Goal: Transaction & Acquisition: Book appointment/travel/reservation

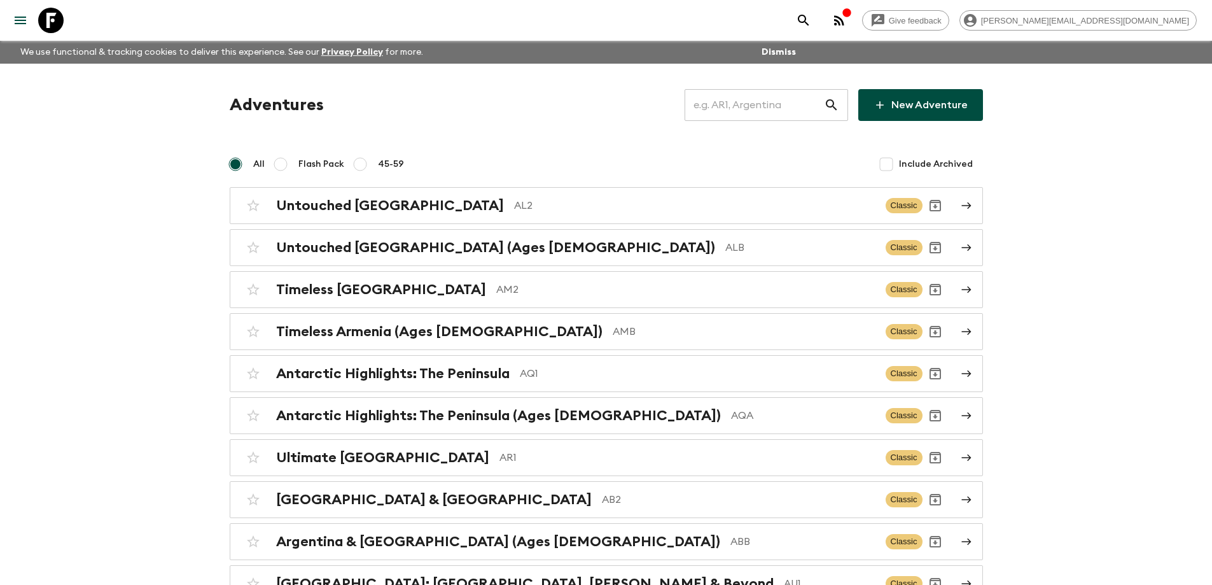
click at [748, 100] on input "text" at bounding box center [753, 105] width 139 height 36
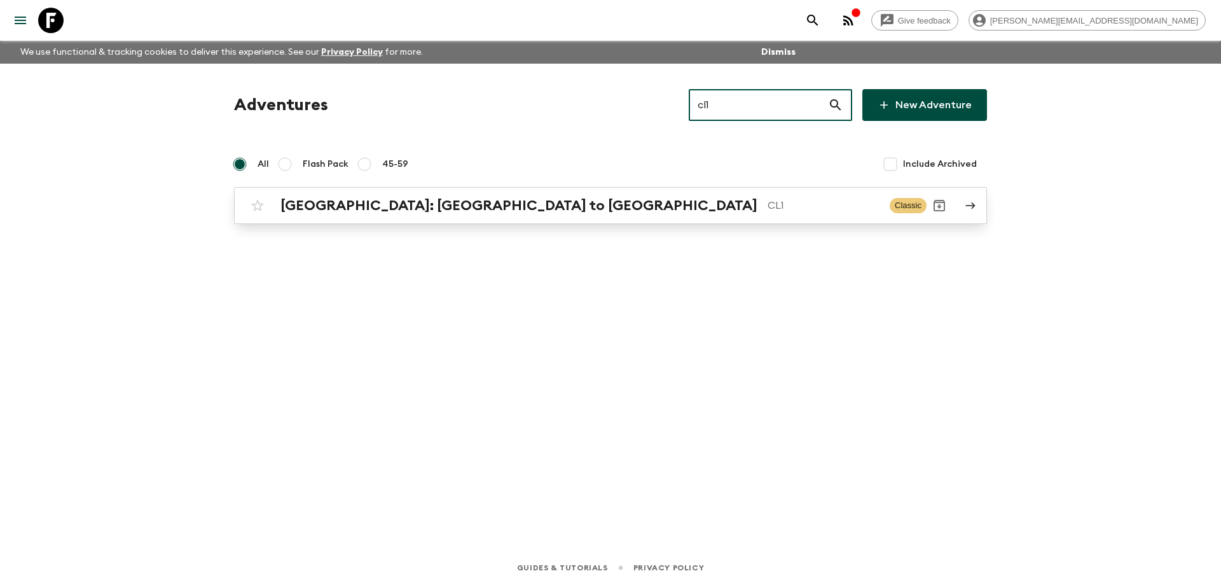
type input "cl1"
click at [768, 206] on p "CL1" at bounding box center [824, 205] width 112 height 15
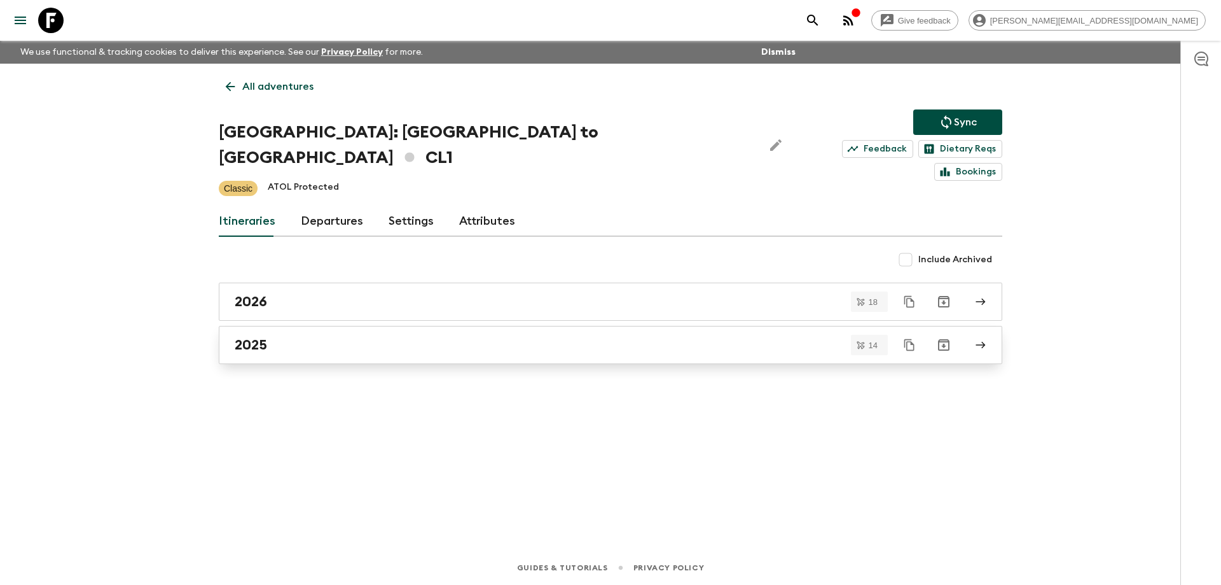
click at [321, 336] on div "2025" at bounding box center [599, 344] width 728 height 17
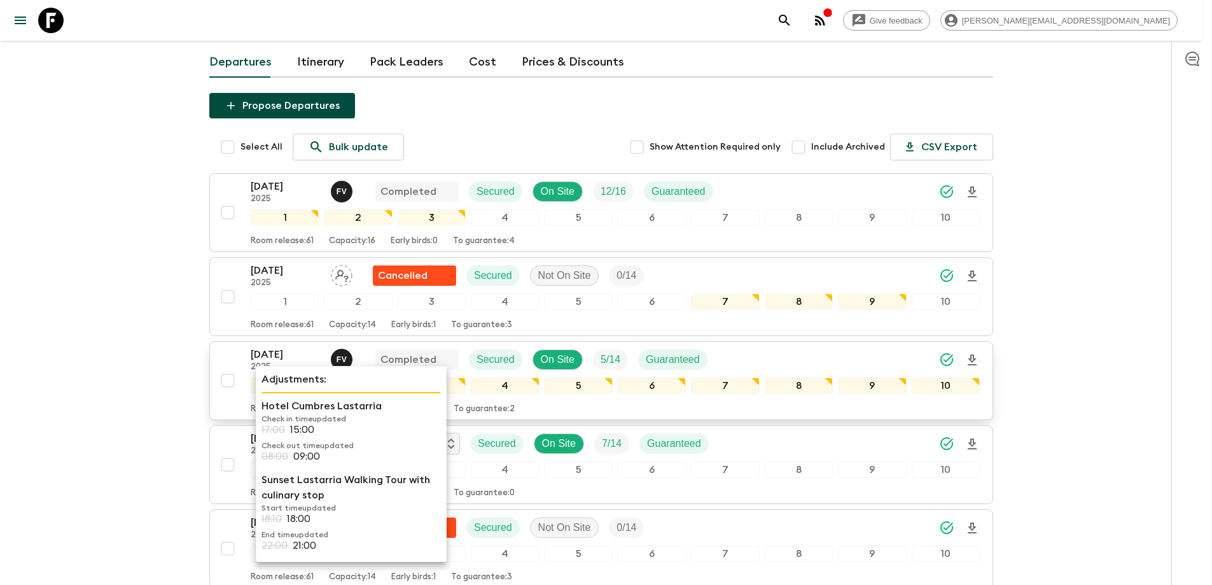
scroll to position [127, 0]
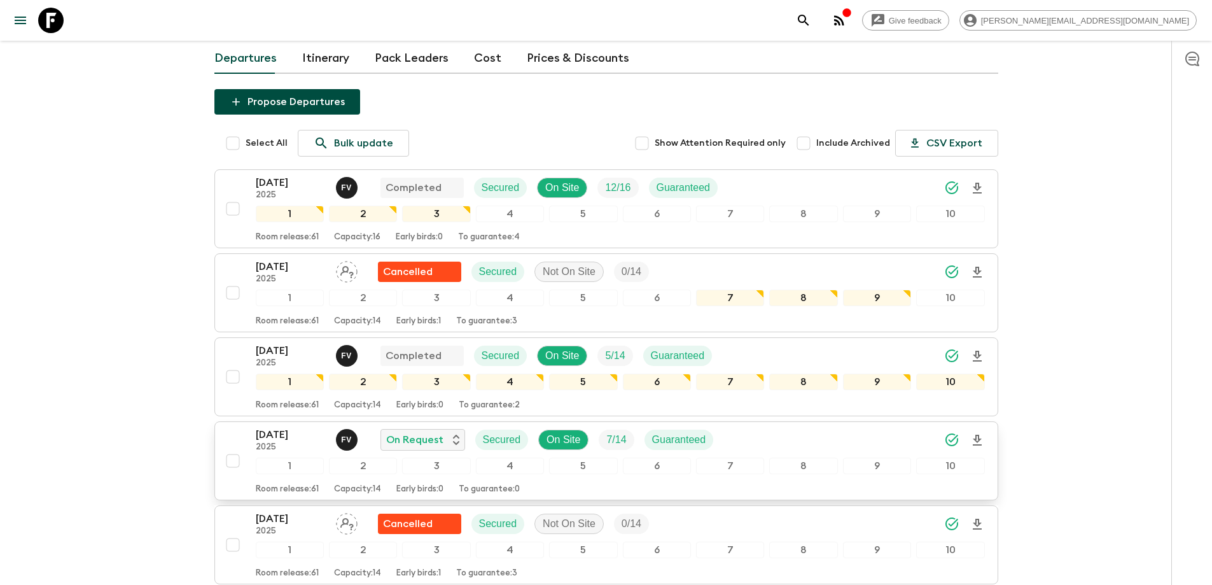
click at [272, 427] on p "11 Oct 2025" at bounding box center [291, 434] width 70 height 15
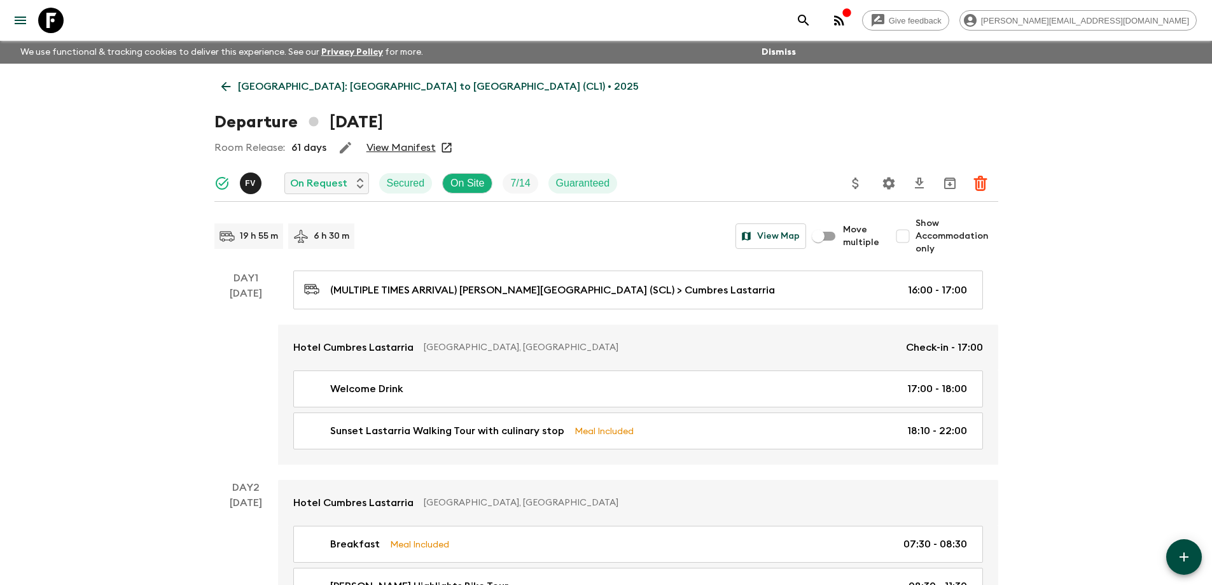
click at [394, 148] on link "View Manifest" at bounding box center [400, 147] width 69 height 13
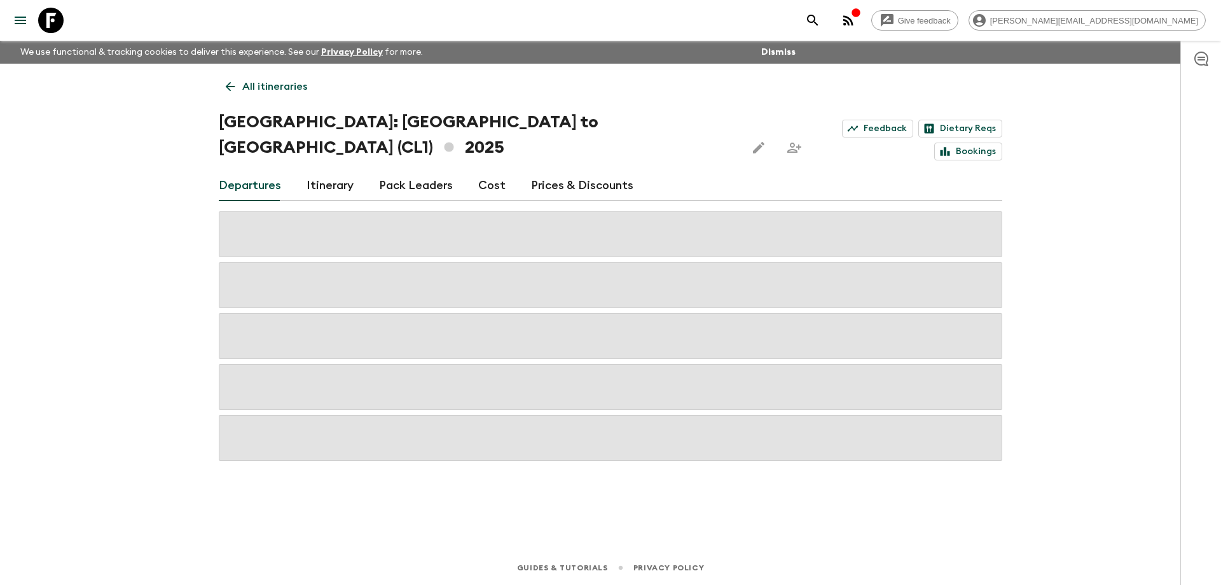
click at [485, 170] on link "Cost" at bounding box center [491, 185] width 27 height 31
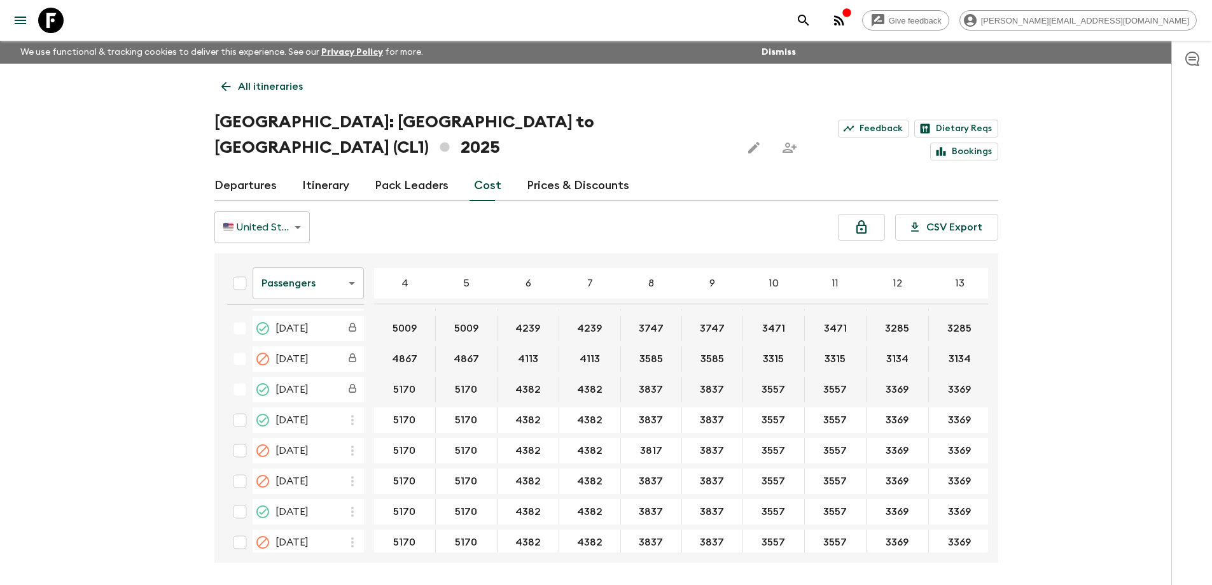
scroll to position [191, 0]
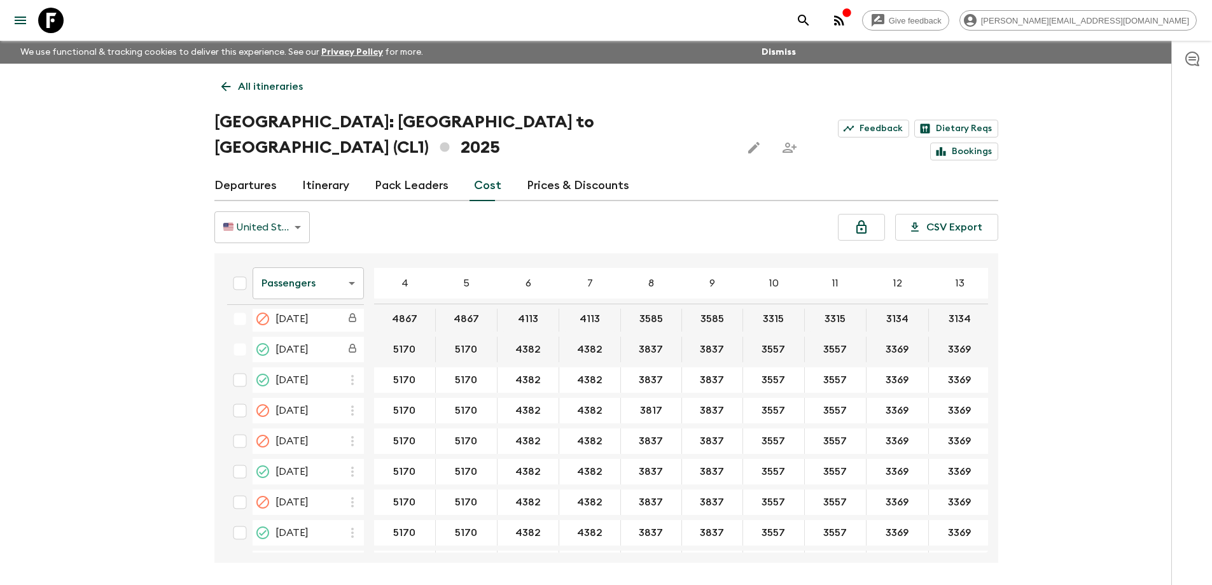
click at [322, 270] on body "Give feedback shailesh@flashpack.com We use functional & tracking cookies to de…" at bounding box center [606, 316] width 1212 height 632
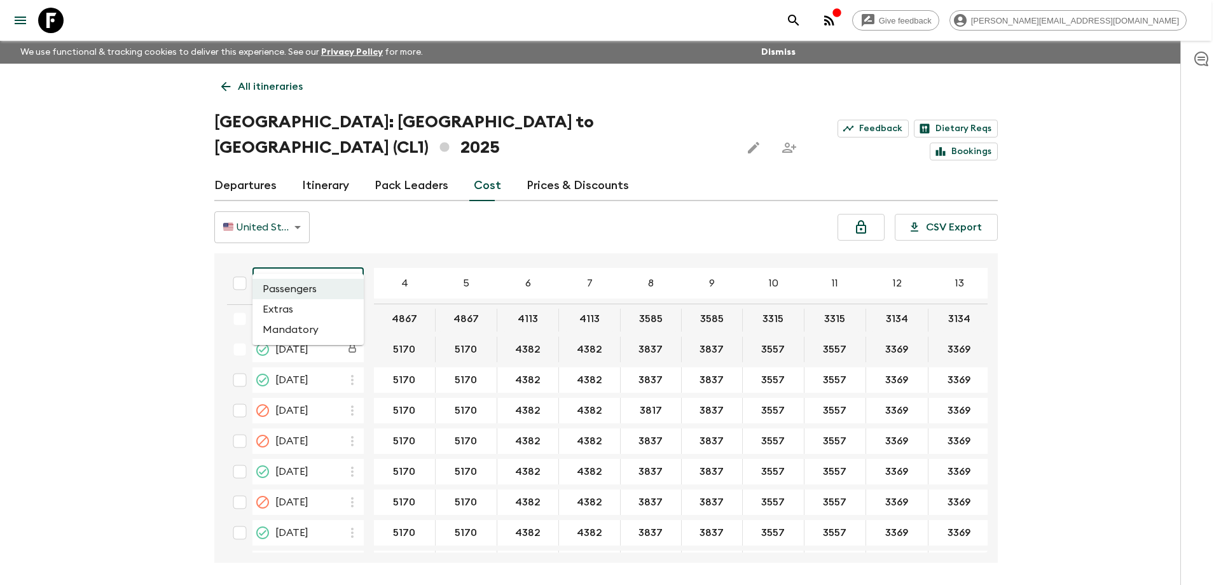
click at [316, 309] on li "Extras" at bounding box center [308, 309] width 111 height 20
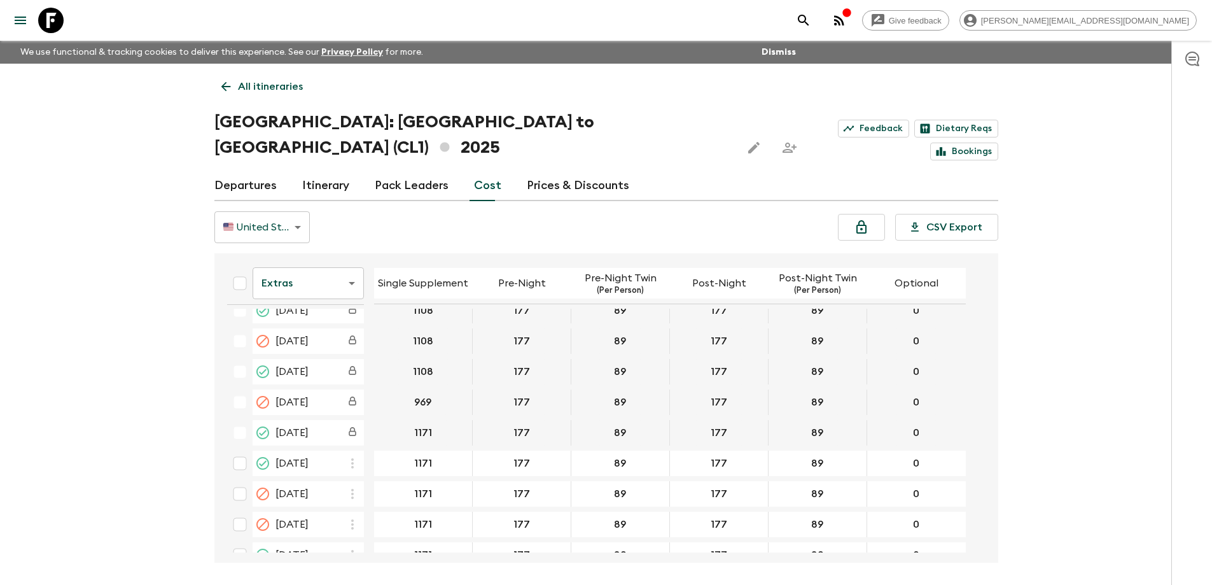
scroll to position [127, 0]
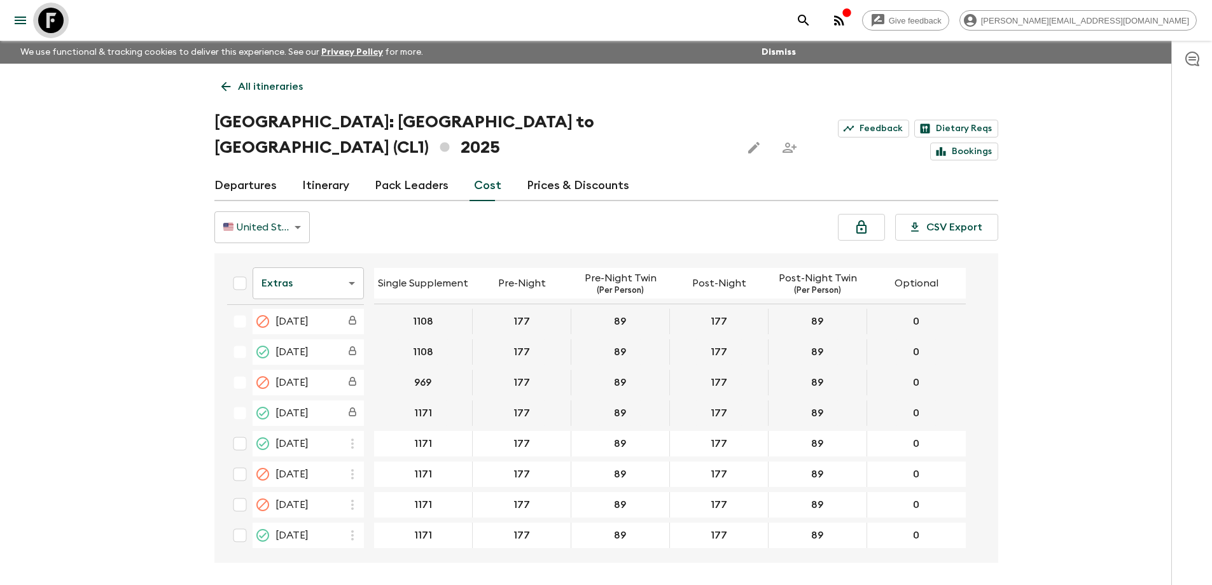
click at [57, 17] on icon at bounding box center [50, 20] width 25 height 25
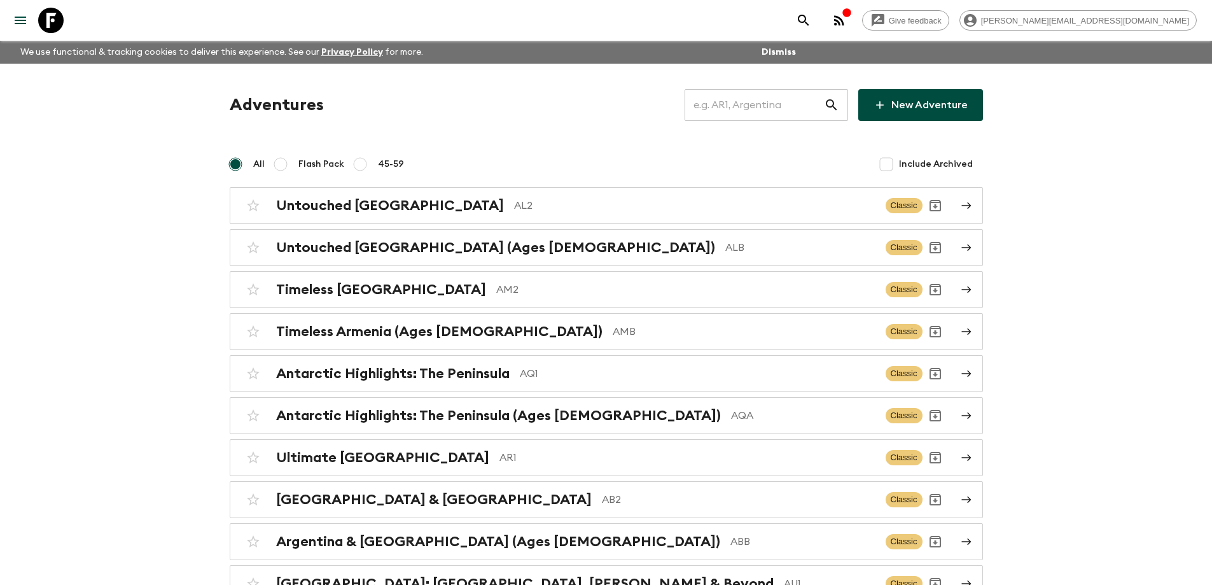
click at [733, 104] on input "text" at bounding box center [753, 105] width 139 height 36
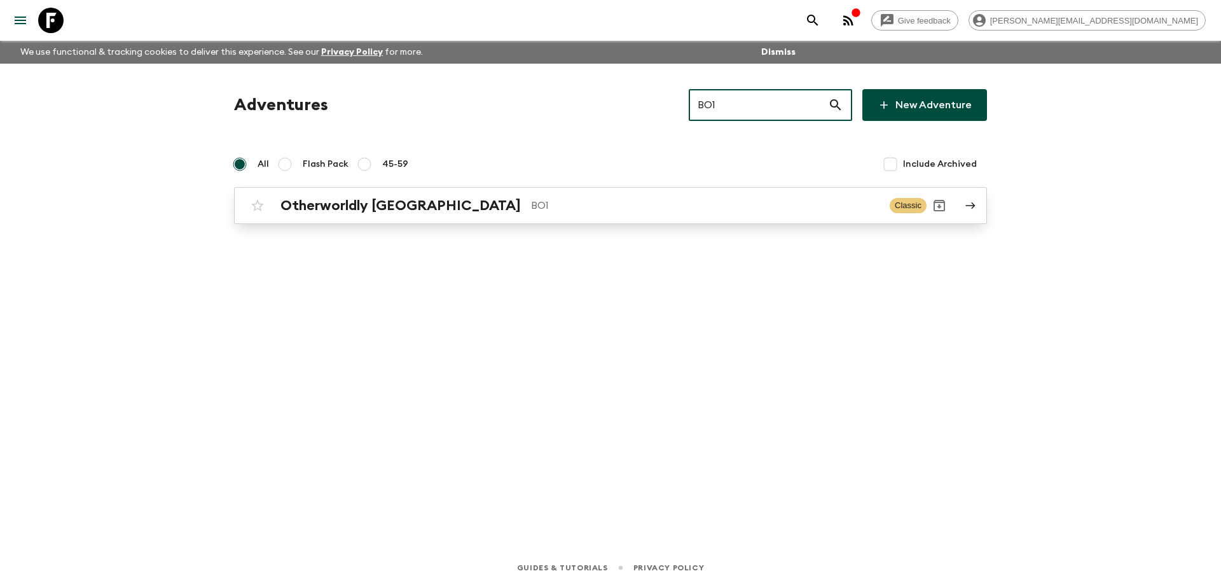
type input "BO1"
click at [599, 205] on p "BO1" at bounding box center [705, 205] width 349 height 15
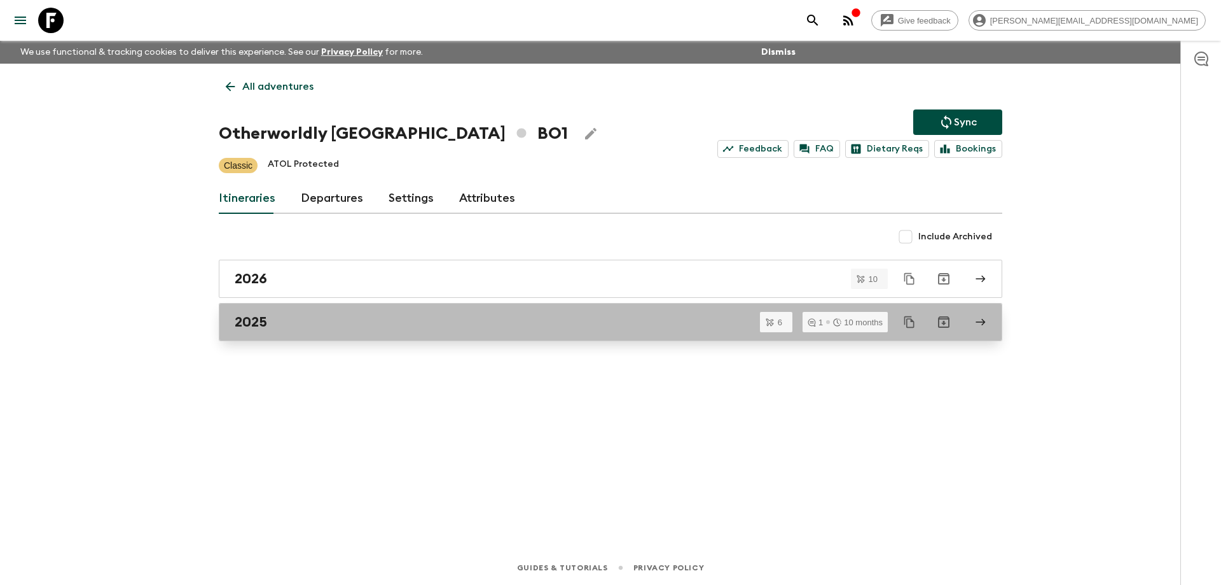
click at [335, 325] on div "2025" at bounding box center [599, 322] width 728 height 17
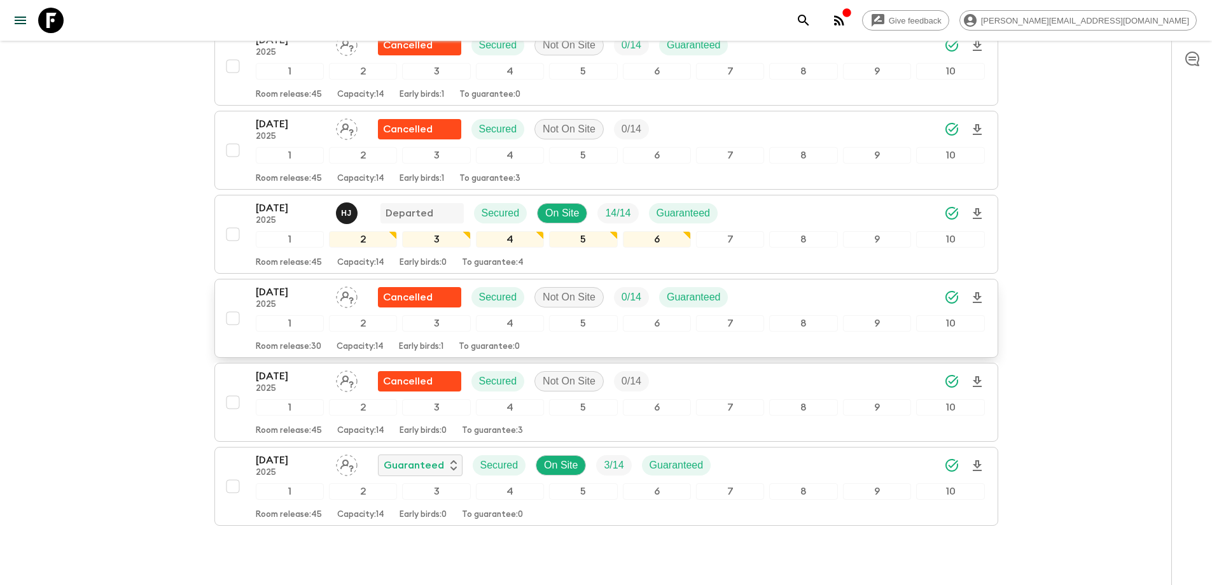
scroll to position [254, 0]
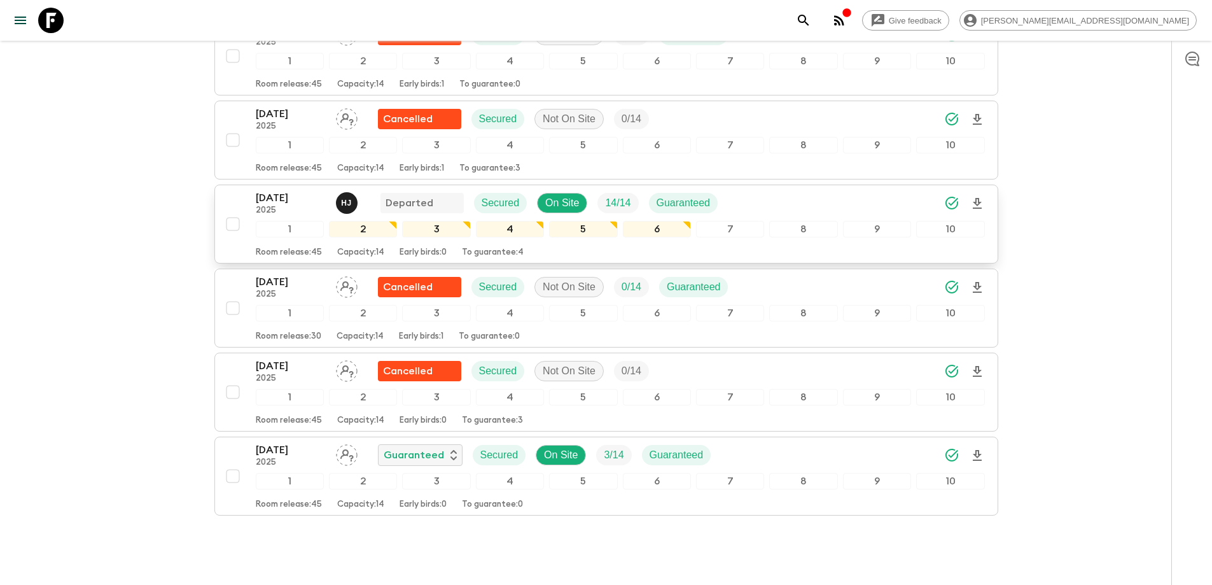
click at [289, 197] on p "03 Oct 2025" at bounding box center [291, 197] width 70 height 15
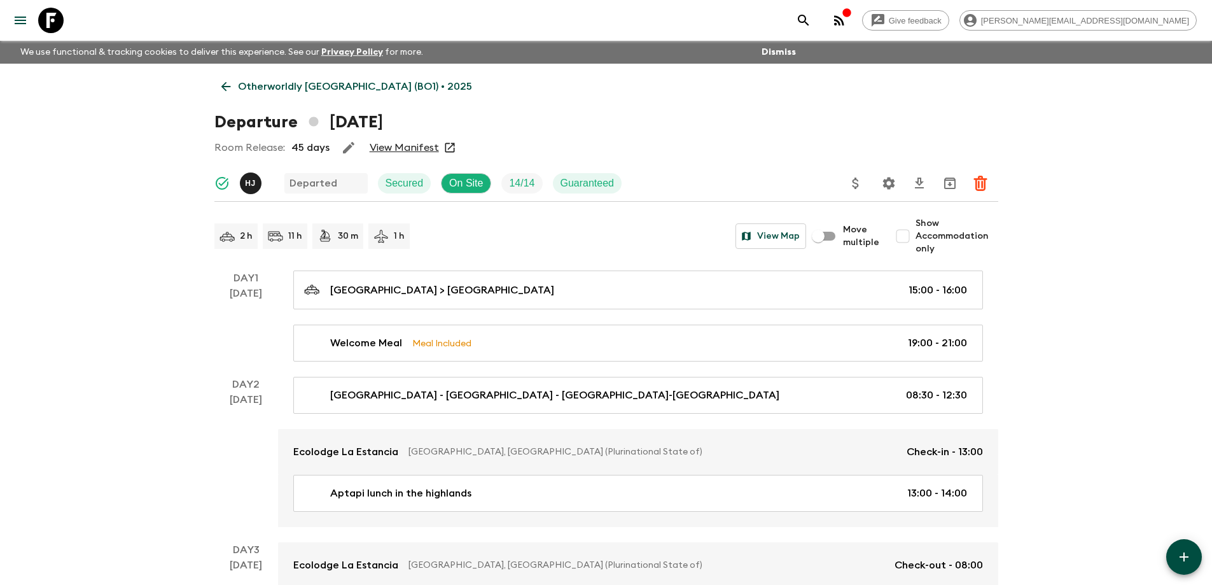
click at [403, 145] on link "View Manifest" at bounding box center [404, 147] width 69 height 13
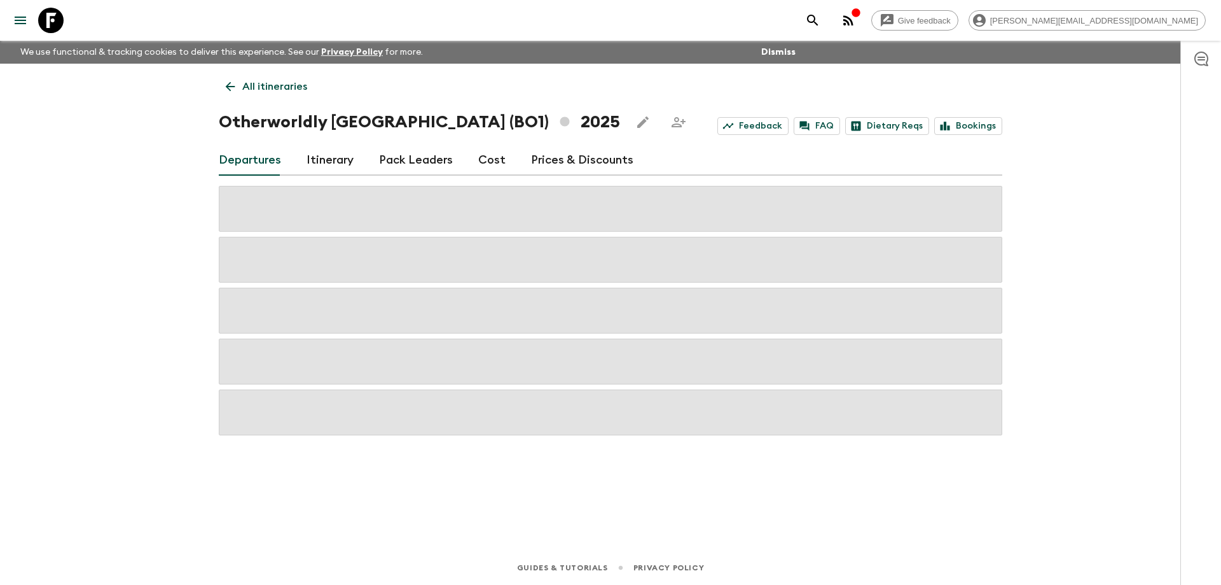
click at [482, 159] on link "Cost" at bounding box center [491, 160] width 27 height 31
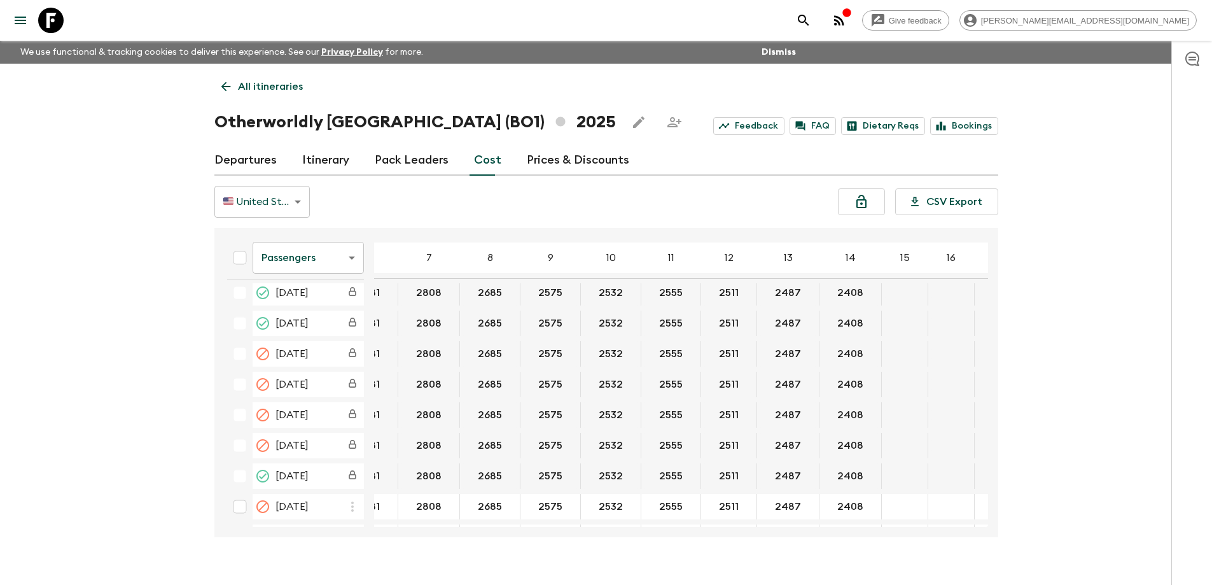
scroll to position [191, 156]
click at [310, 261] on body "Give feedback shailesh@flashpack.com We use functional & tracking cookies to de…" at bounding box center [606, 303] width 1212 height 607
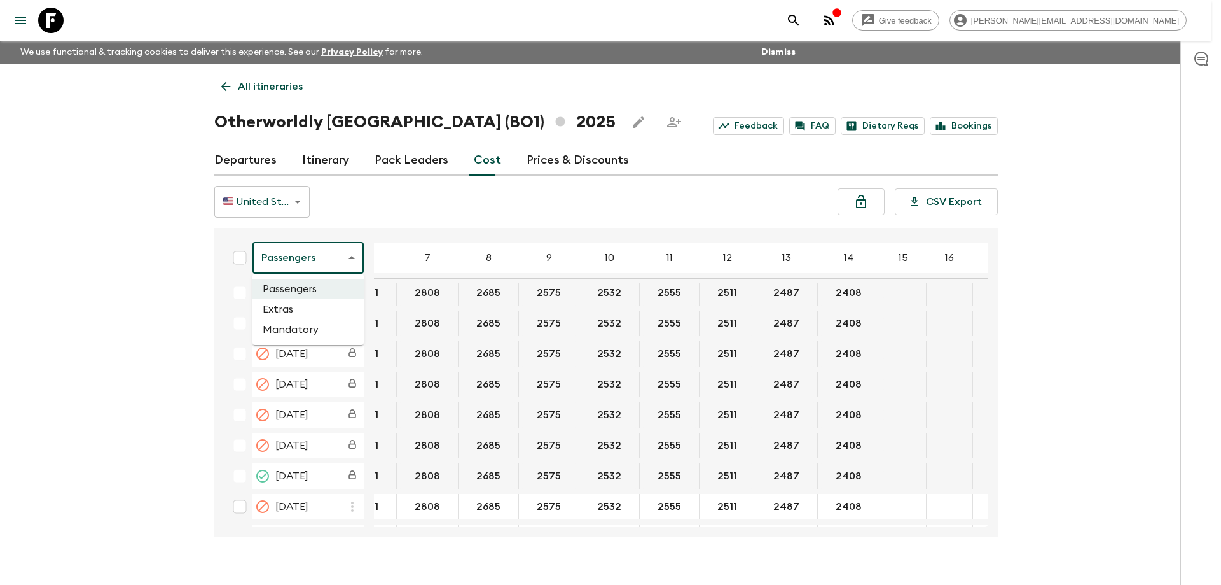
click at [303, 305] on li "Extras" at bounding box center [308, 309] width 111 height 20
